Goal: Transaction & Acquisition: Purchase product/service

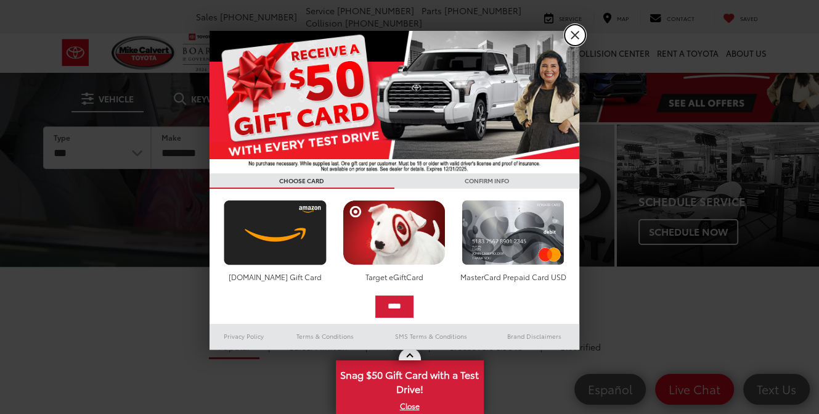
click at [578, 29] on link "X" at bounding box center [575, 35] width 21 height 21
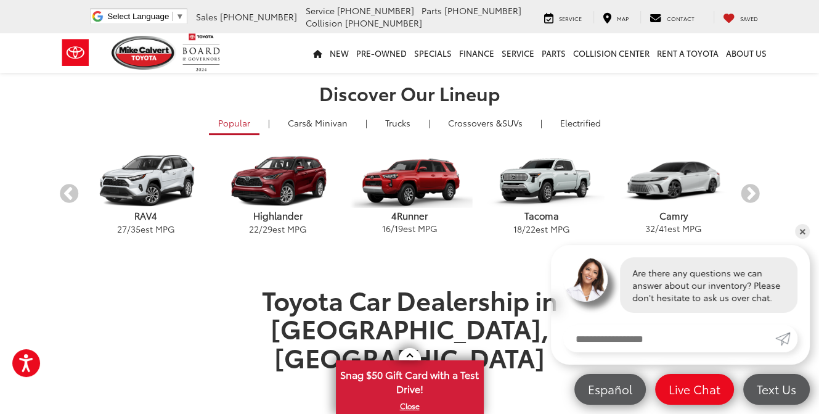
scroll to position [329, 0]
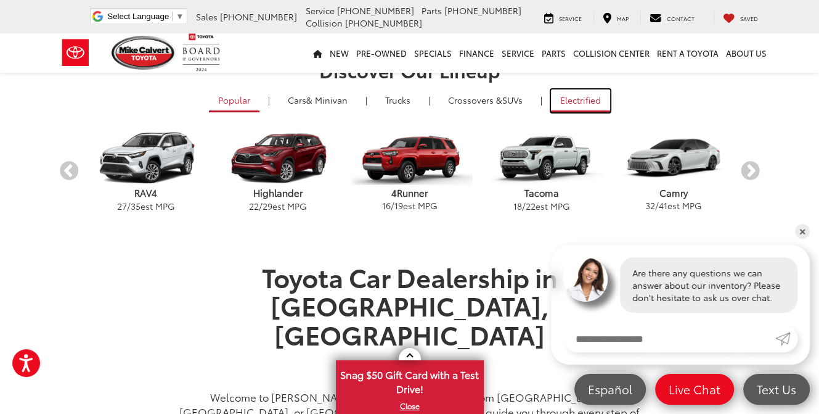
click at [581, 100] on link "Electrified" at bounding box center [580, 100] width 59 height 23
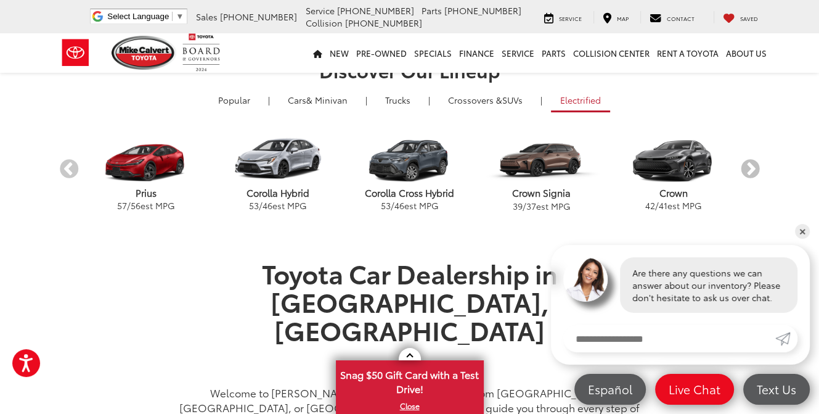
click at [747, 164] on button "Next" at bounding box center [751, 169] width 22 height 22
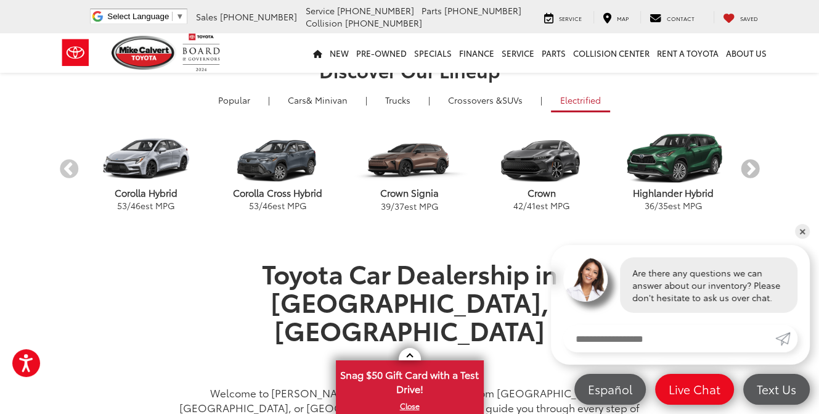
click at [747, 164] on button "Next" at bounding box center [751, 169] width 22 height 22
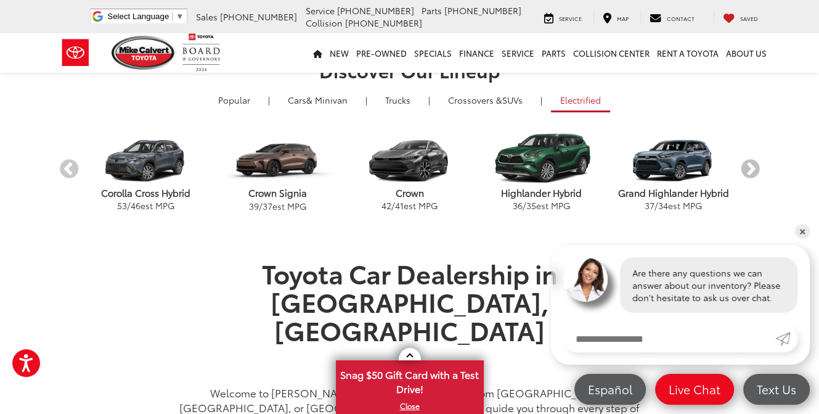
click at [747, 164] on button "Next" at bounding box center [751, 169] width 22 height 22
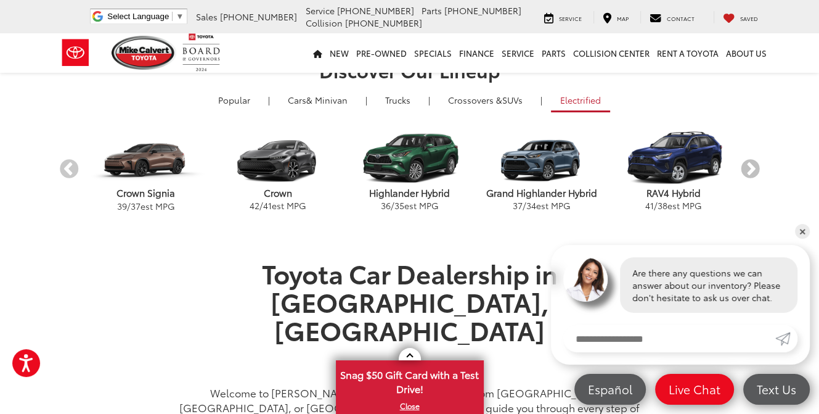
click at [747, 164] on button "Next" at bounding box center [751, 169] width 22 height 22
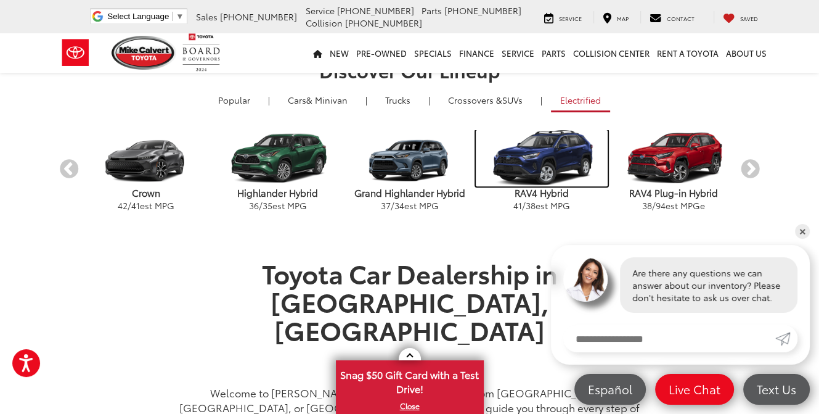
click at [568, 161] on img "carousel" at bounding box center [542, 158] width 132 height 56
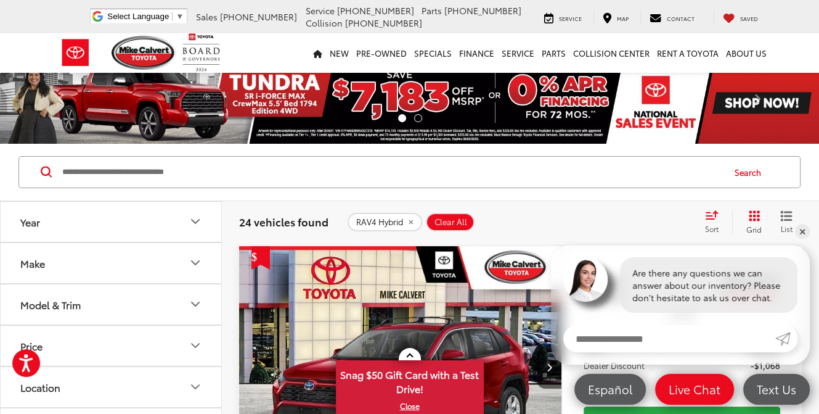
scroll to position [164, 0]
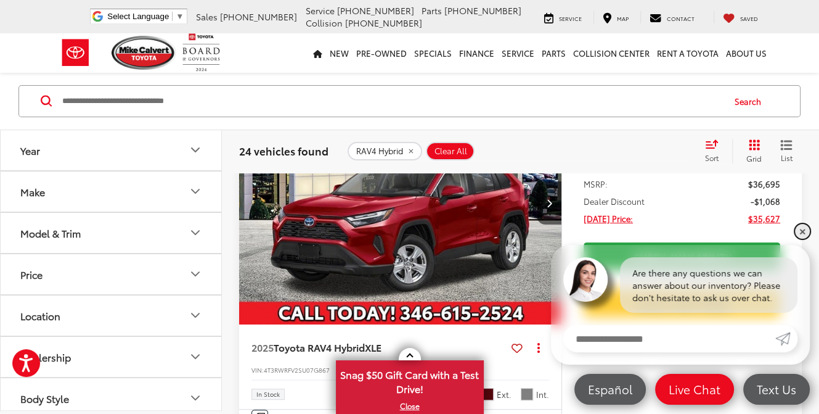
drag, startPoint x: 804, startPoint y: 229, endPoint x: 816, endPoint y: 264, distance: 36.7
click at [805, 229] on link "✕" at bounding box center [802, 231] width 15 height 15
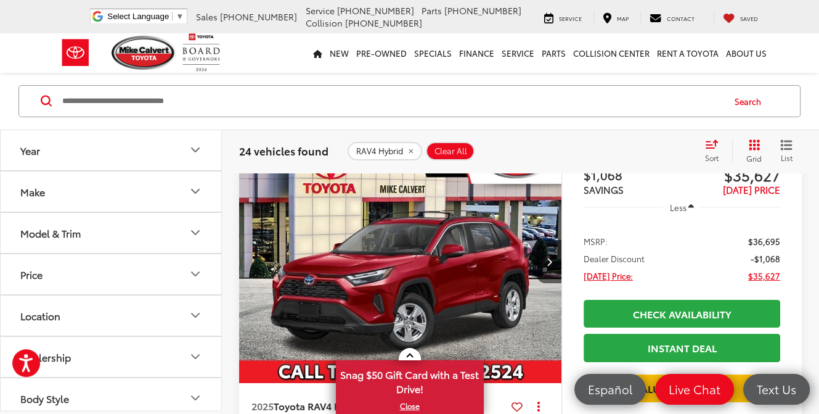
scroll to position [82, 0]
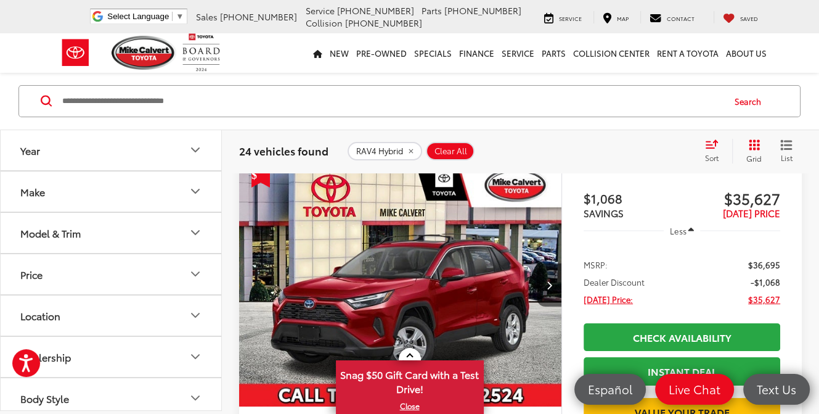
click at [385, 278] on img "2025 Toyota RAV4 Hybrid XLE 0" at bounding box center [401, 285] width 324 height 243
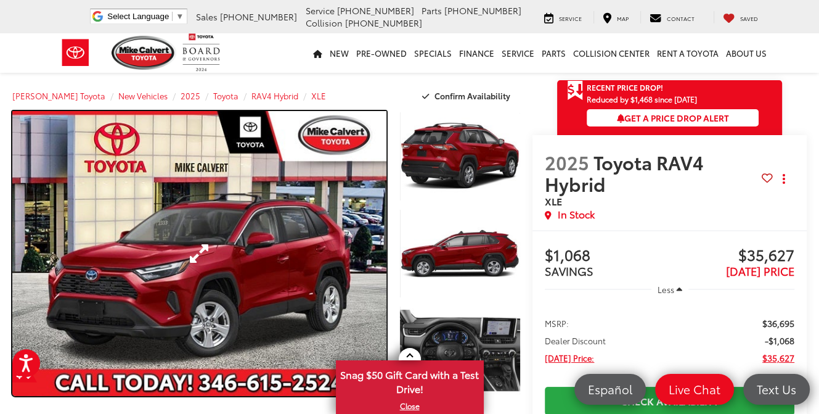
click at [199, 251] on link "Expand Photo 0" at bounding box center [199, 253] width 374 height 285
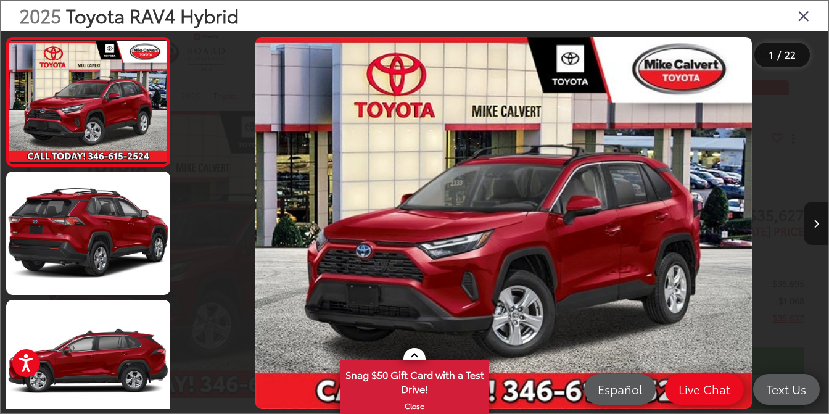
click at [816, 219] on icon "Next image" at bounding box center [816, 223] width 6 height 9
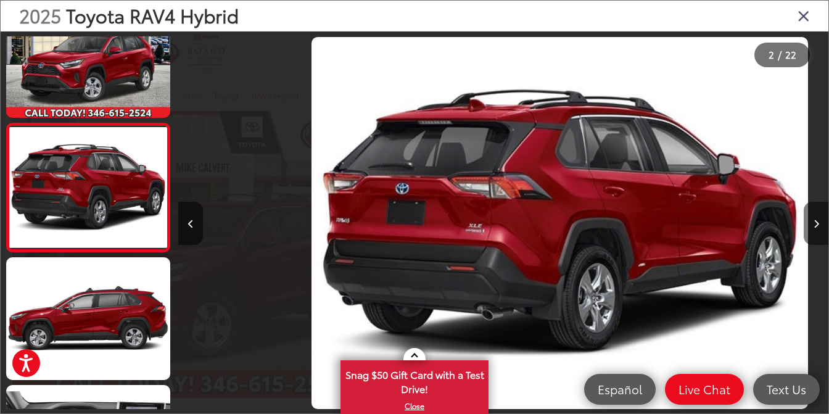
scroll to position [0, 649]
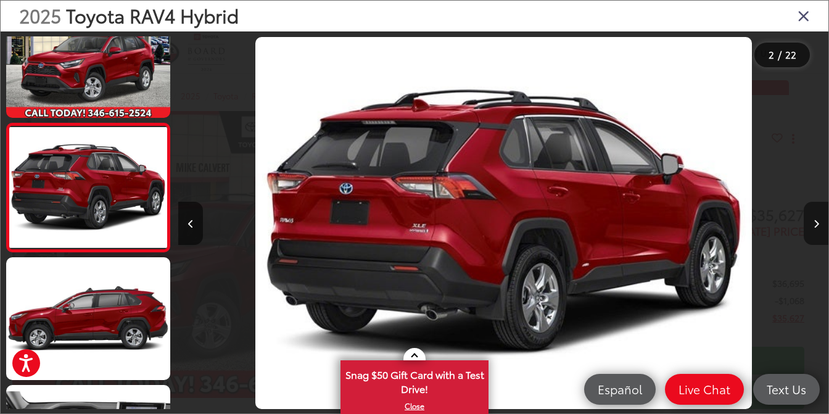
click at [816, 219] on icon "Next image" at bounding box center [816, 223] width 6 height 9
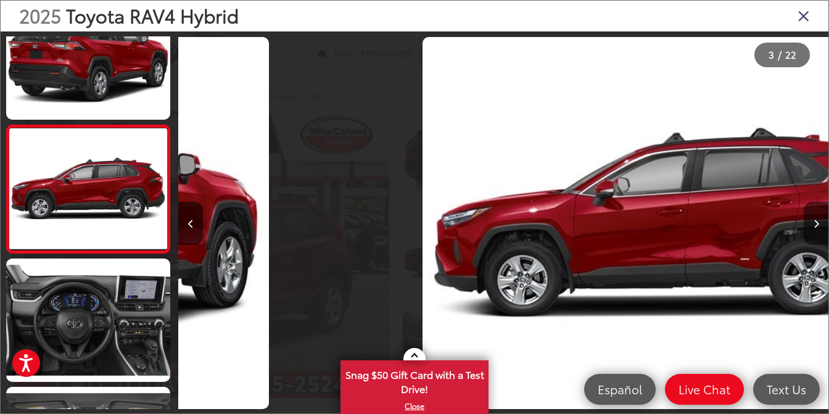
scroll to position [171, 0]
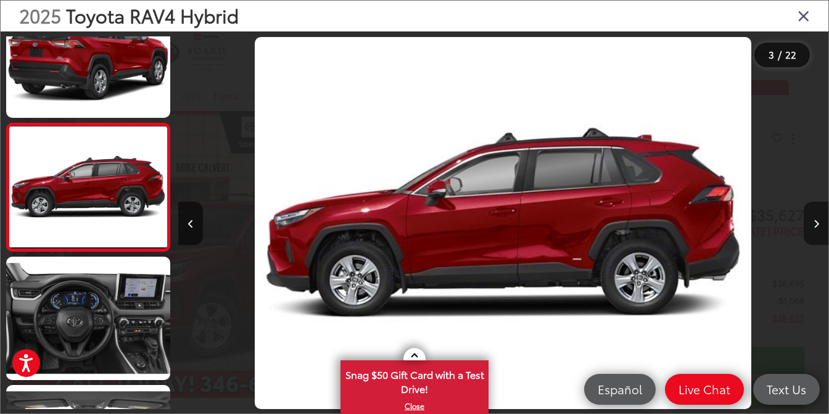
click at [816, 219] on icon "Next image" at bounding box center [816, 223] width 6 height 9
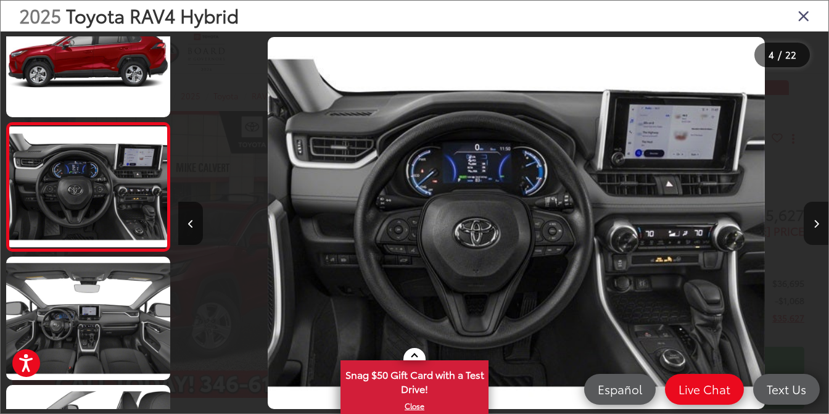
scroll to position [0, 1949]
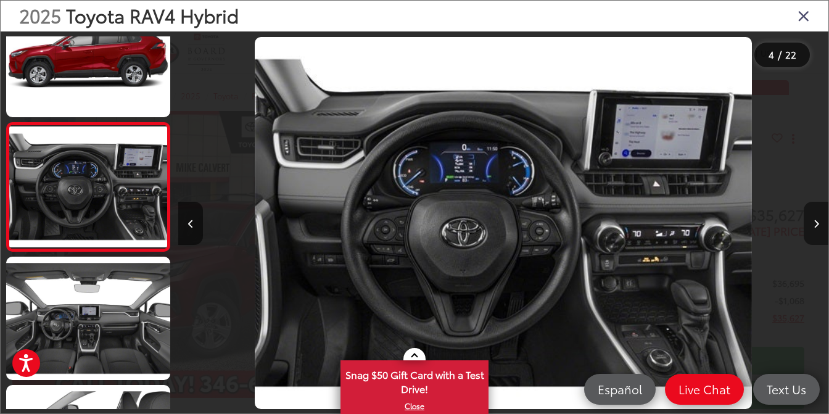
click at [816, 219] on icon "Next image" at bounding box center [816, 223] width 6 height 9
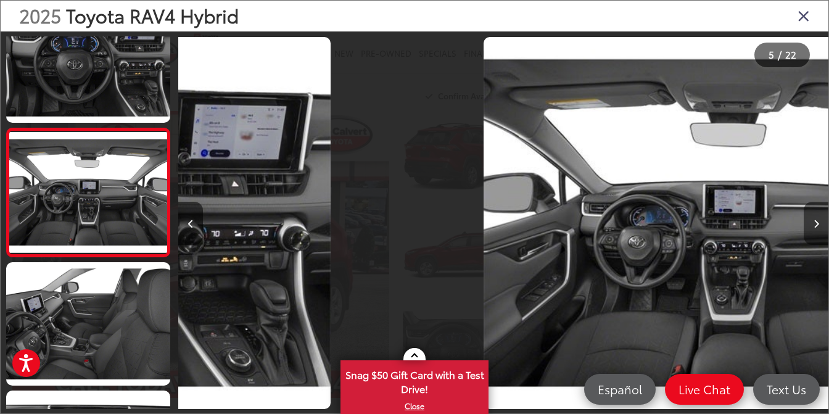
scroll to position [427, 0]
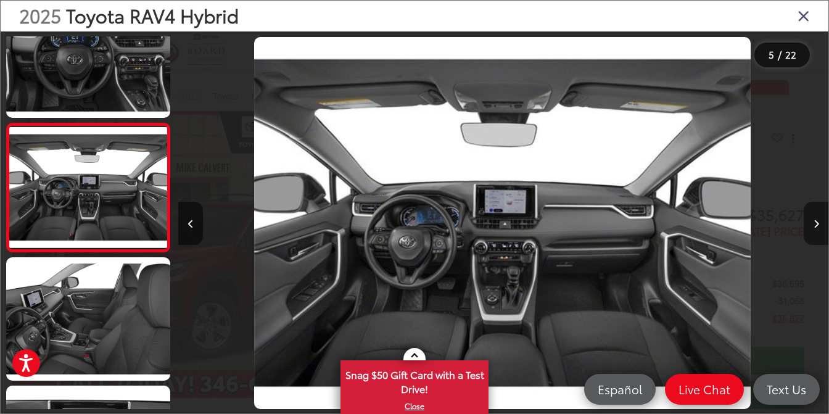
click at [816, 219] on icon "Next image" at bounding box center [816, 223] width 6 height 9
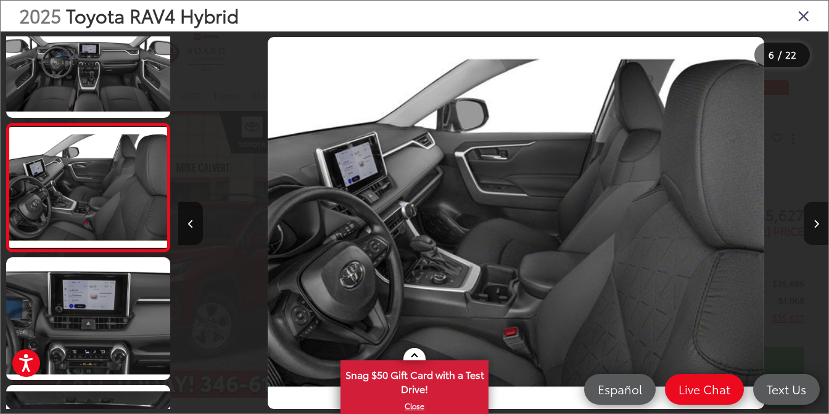
scroll to position [0, 3248]
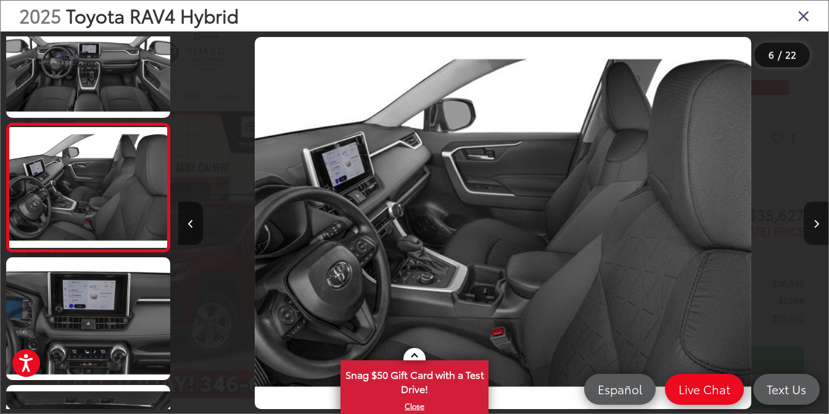
click at [816, 219] on icon "Next image" at bounding box center [816, 223] width 6 height 9
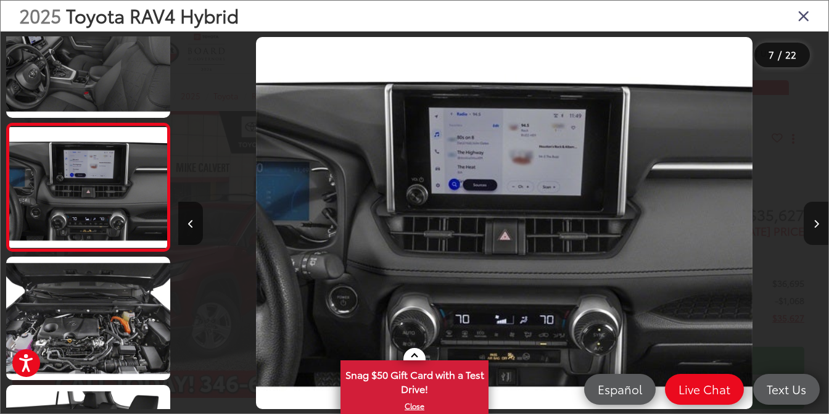
scroll to position [0, 3898]
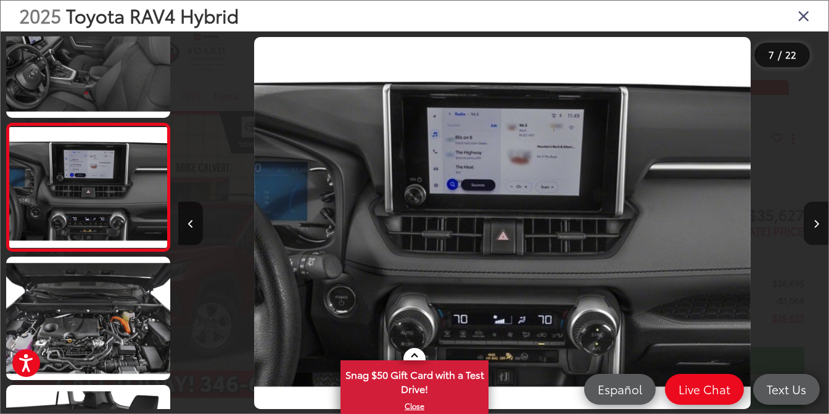
click at [816, 219] on icon "Next image" at bounding box center [816, 223] width 6 height 9
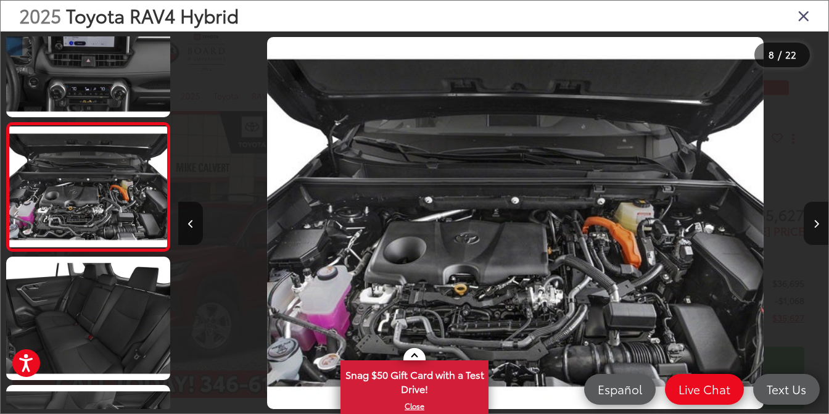
scroll to position [0, 4548]
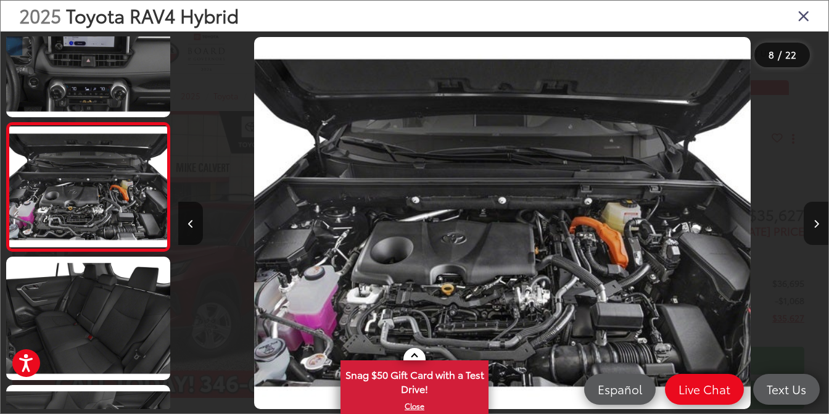
click at [816, 219] on icon "Next image" at bounding box center [816, 223] width 6 height 9
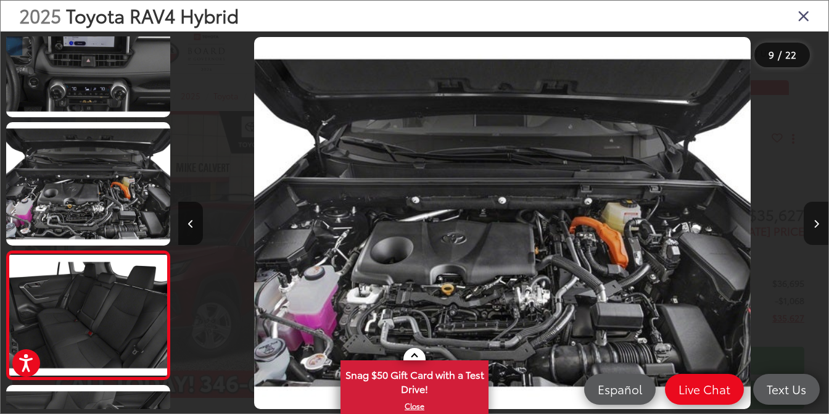
scroll to position [0, 0]
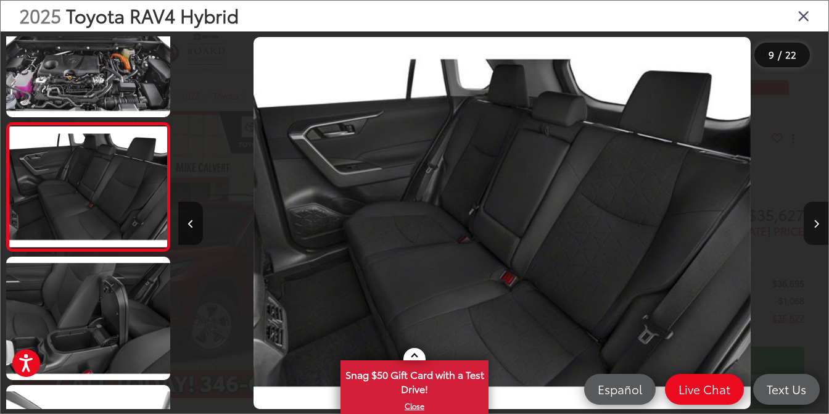
click at [816, 219] on icon "Next image" at bounding box center [816, 223] width 6 height 9
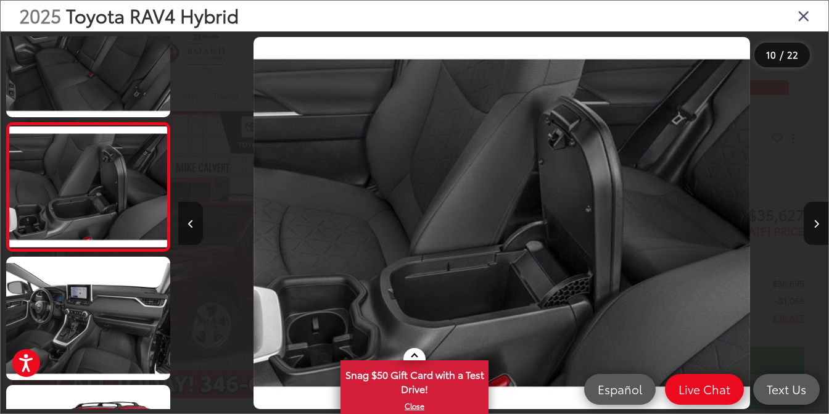
click at [191, 220] on icon "Previous image" at bounding box center [191, 223] width 6 height 9
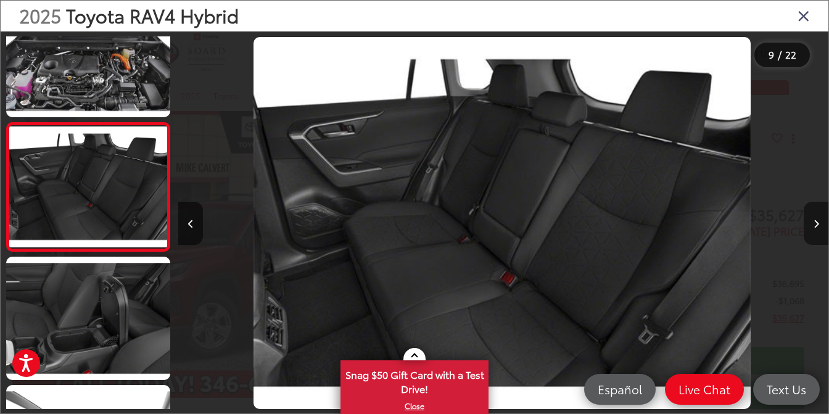
click at [814, 221] on icon "Next image" at bounding box center [816, 223] width 6 height 9
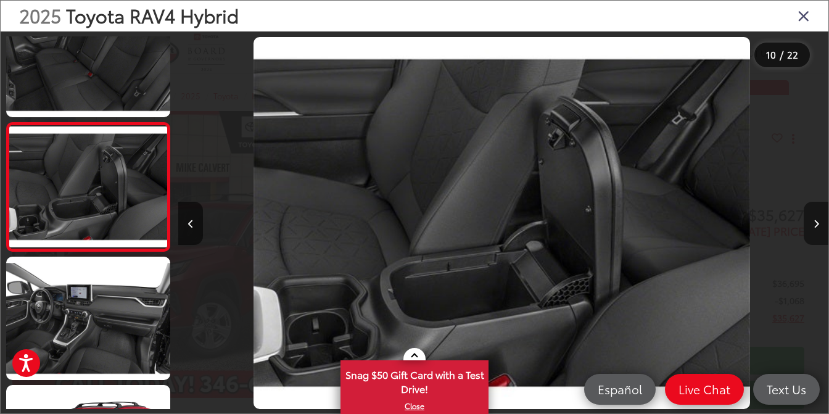
click at [814, 221] on icon "Next image" at bounding box center [816, 223] width 6 height 9
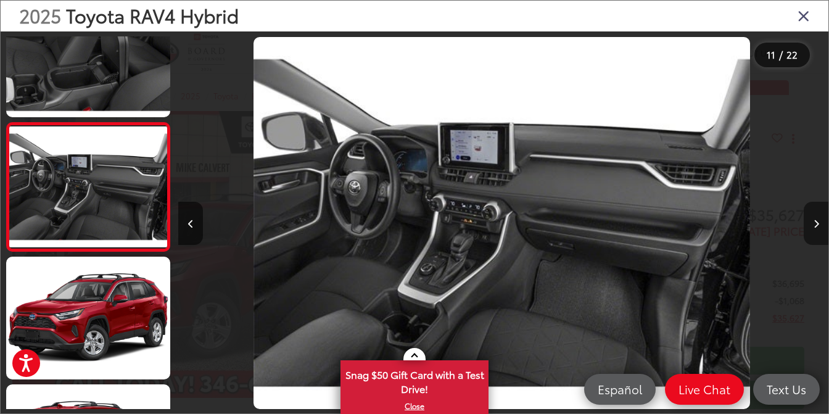
click at [814, 221] on icon "Next image" at bounding box center [816, 223] width 6 height 9
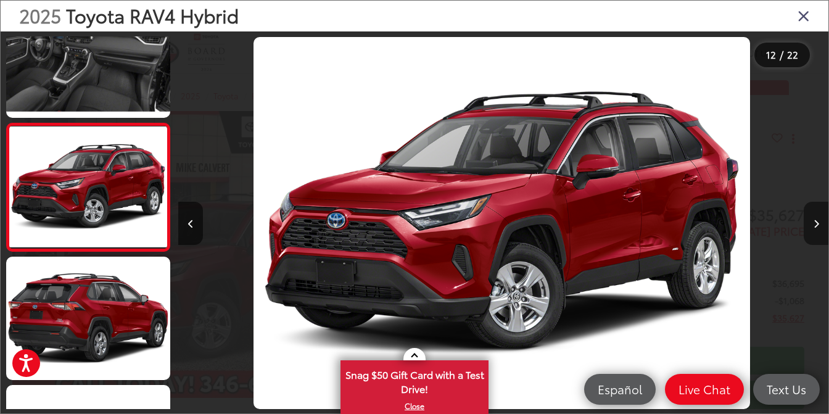
click at [814, 221] on icon "Next image" at bounding box center [816, 223] width 6 height 9
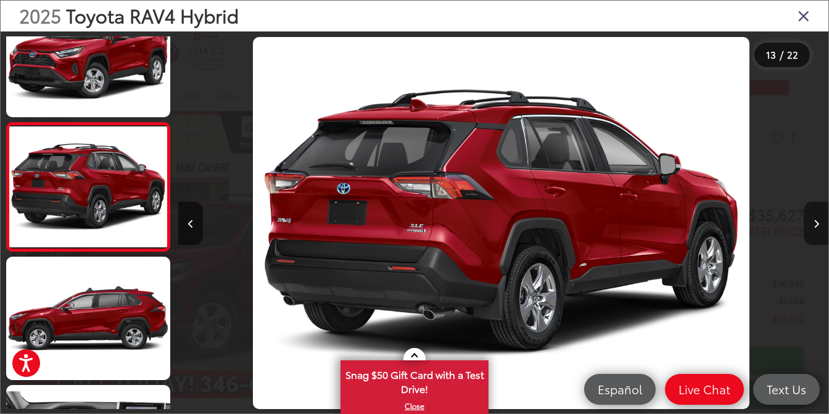
click at [814, 221] on icon "Next image" at bounding box center [816, 223] width 6 height 9
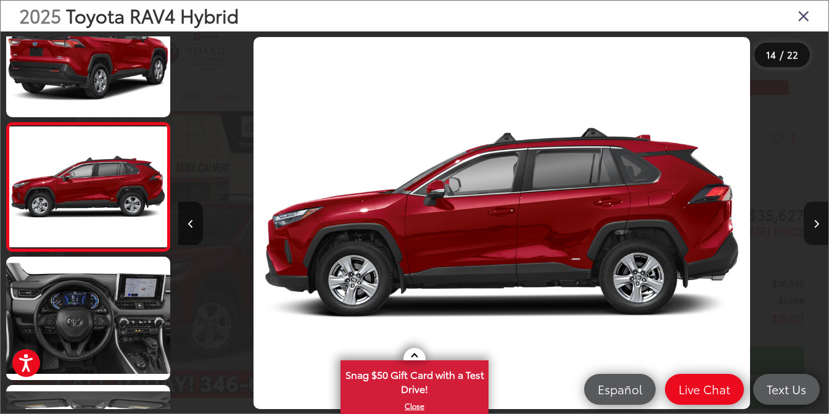
click at [814, 221] on icon "Next image" at bounding box center [816, 223] width 6 height 9
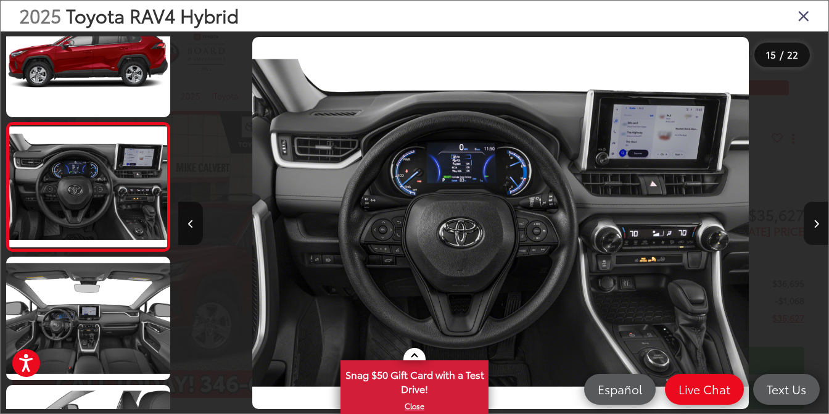
click at [814, 221] on icon "Next image" at bounding box center [816, 223] width 6 height 9
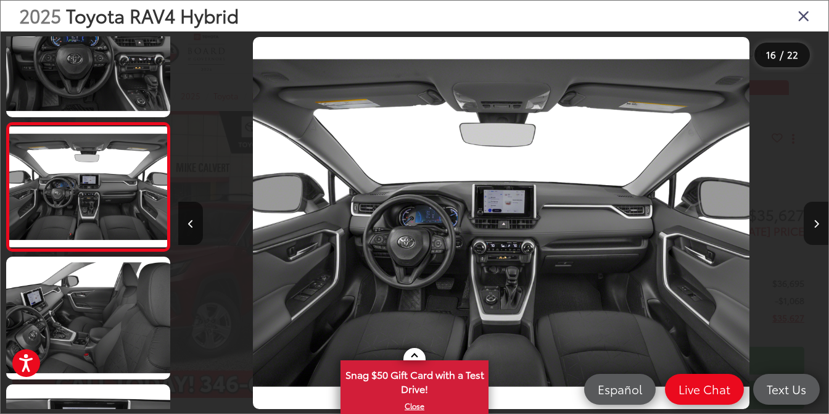
click at [814, 221] on icon "Next image" at bounding box center [816, 223] width 6 height 9
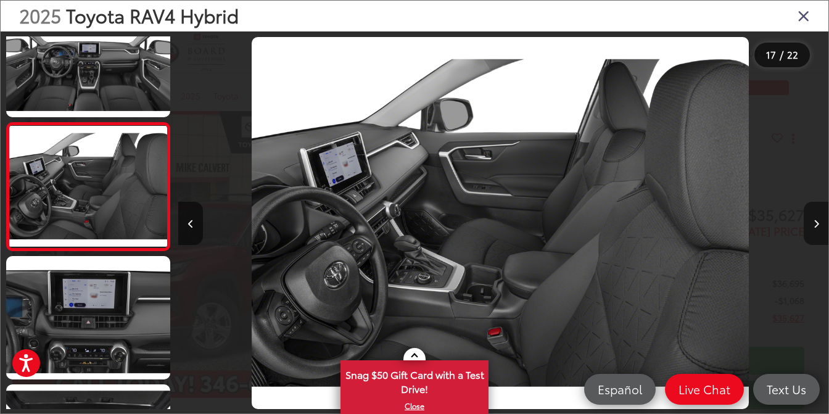
click at [814, 221] on icon "Next image" at bounding box center [816, 223] width 6 height 9
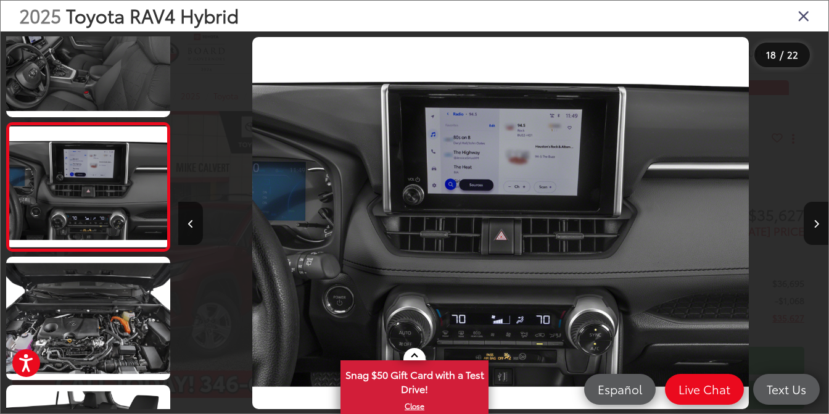
click at [801, 14] on icon "Close gallery" at bounding box center [803, 15] width 12 height 16
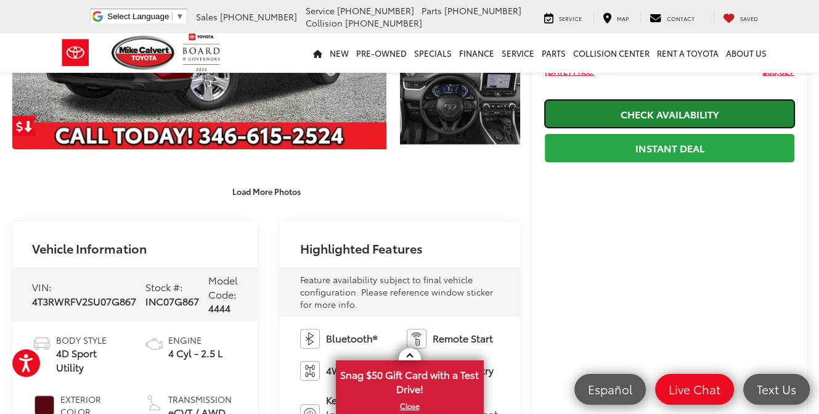
click at [601, 109] on link "Check Availability" at bounding box center [670, 114] width 250 height 28
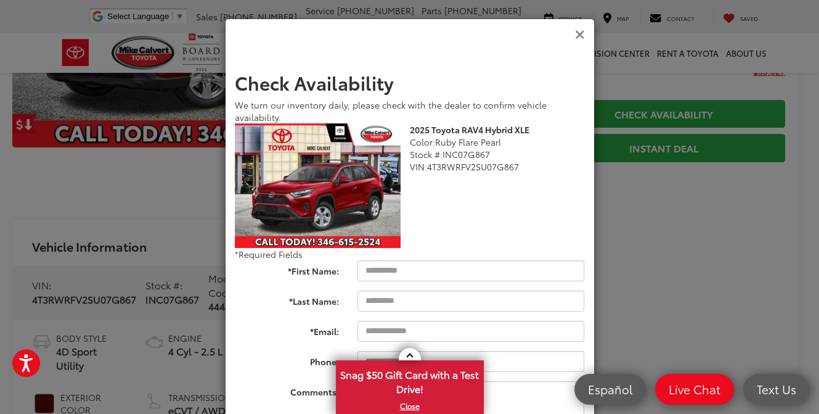
click at [576, 33] on icon "Close" at bounding box center [580, 34] width 10 height 13
